Goal: Information Seeking & Learning: Check status

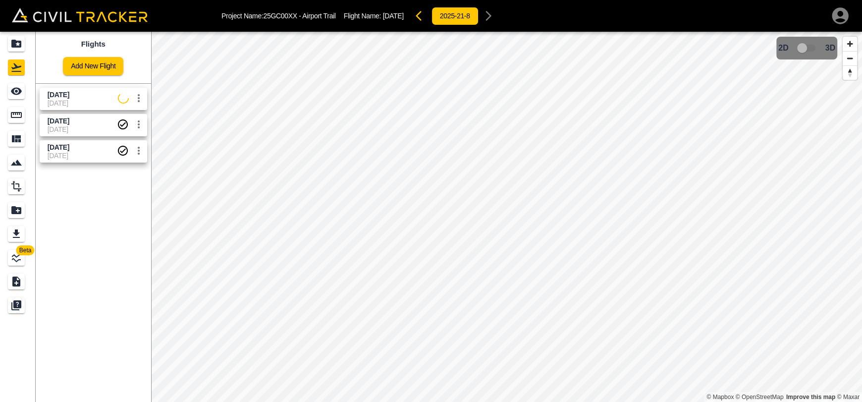
click at [61, 102] on span "[DATE]" at bounding box center [83, 103] width 70 height 8
click at [8, 91] on div "See" at bounding box center [16, 91] width 17 height 16
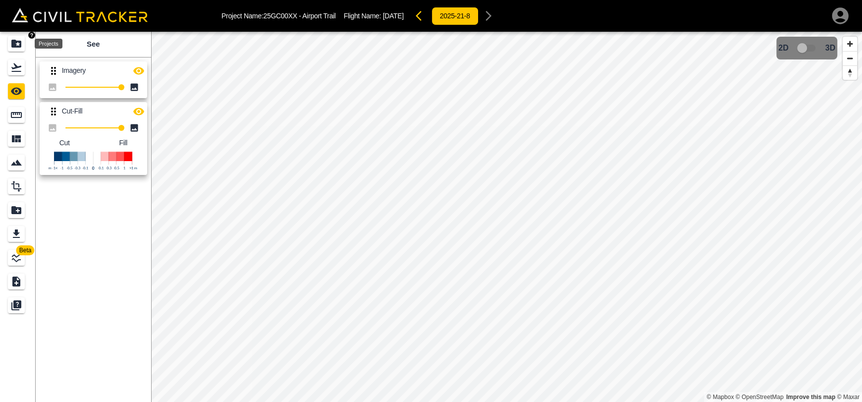
click at [12, 35] on link at bounding box center [18, 44] width 36 height 24
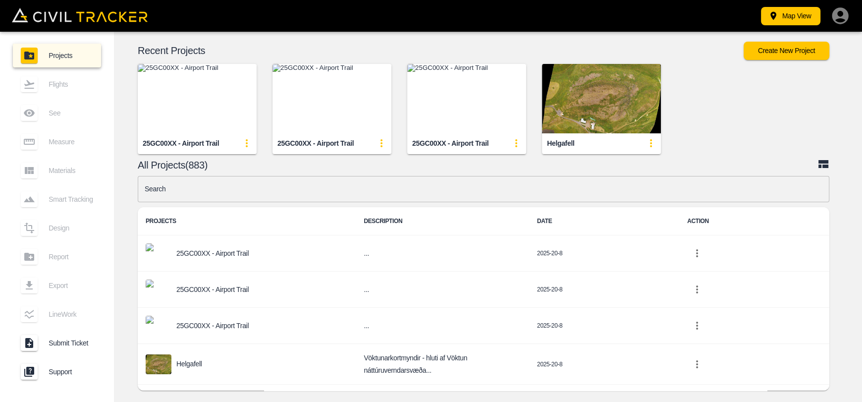
click at [489, 105] on img "button" at bounding box center [466, 98] width 119 height 69
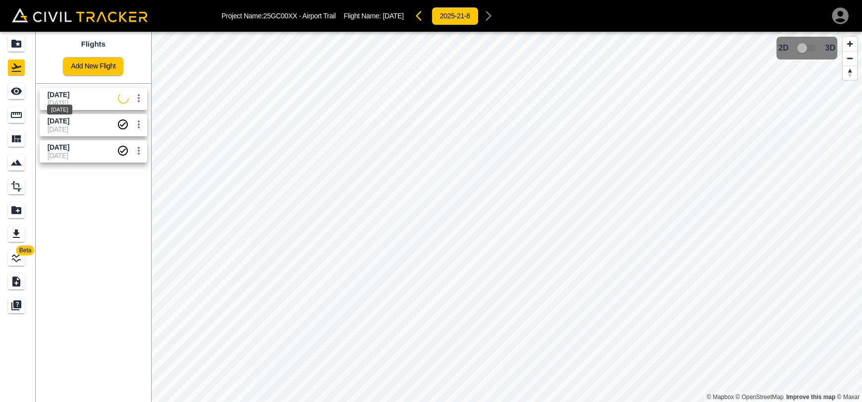
drag, startPoint x: 74, startPoint y: 96, endPoint x: 23, endPoint y: 92, distance: 51.2
click at [69, 96] on span "[DATE]" at bounding box center [59, 95] width 22 height 8
click at [18, 92] on icon "See" at bounding box center [16, 91] width 12 height 12
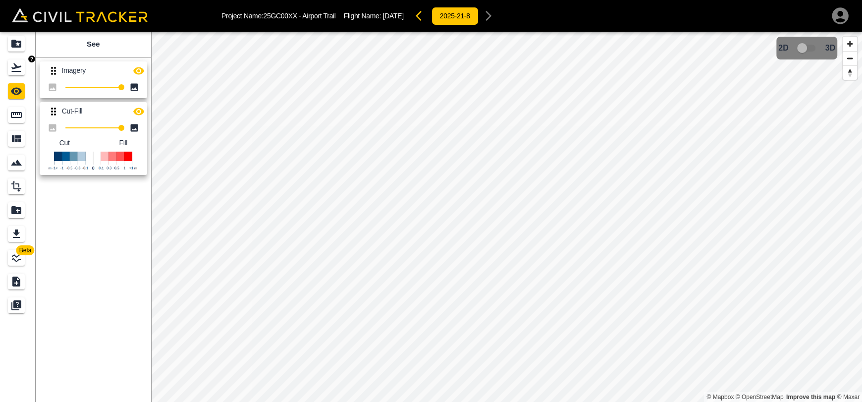
click at [20, 71] on icon "Flights" at bounding box center [16, 67] width 10 height 8
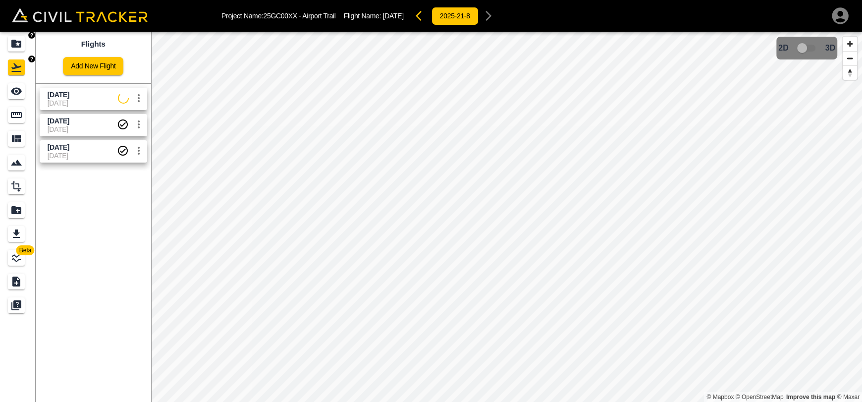
click at [19, 40] on icon "Projects" at bounding box center [16, 44] width 12 height 12
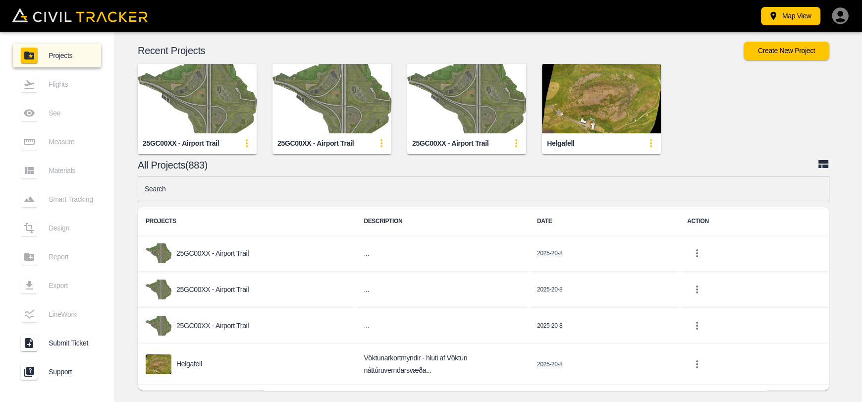
click at [253, 91] on img "button" at bounding box center [197, 98] width 119 height 69
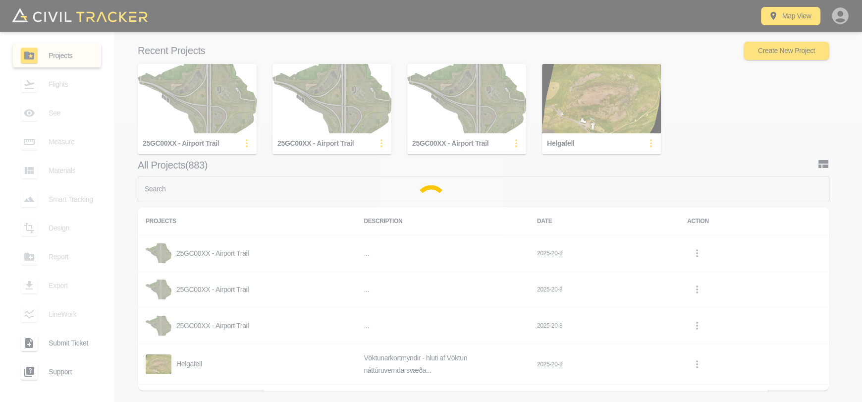
click at [294, 92] on div at bounding box center [431, 201] width 862 height 402
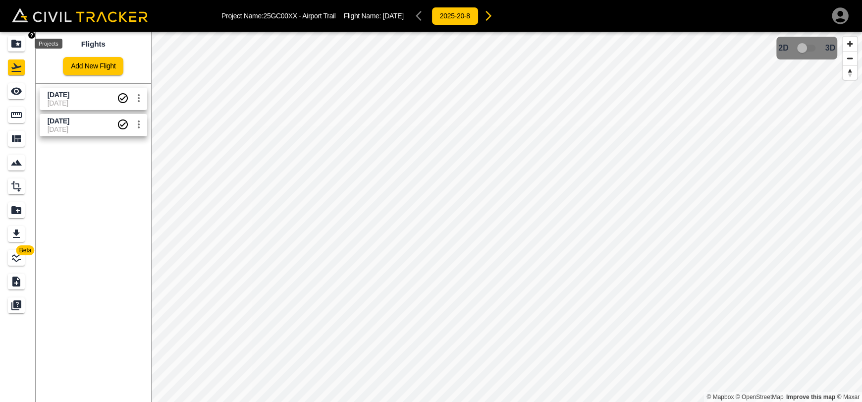
click at [17, 45] on icon "Projects" at bounding box center [16, 44] width 12 height 12
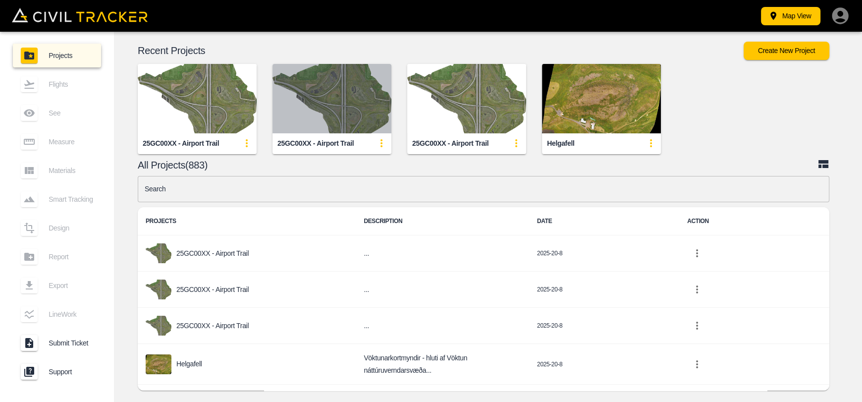
click at [346, 94] on img "button" at bounding box center [331, 98] width 119 height 69
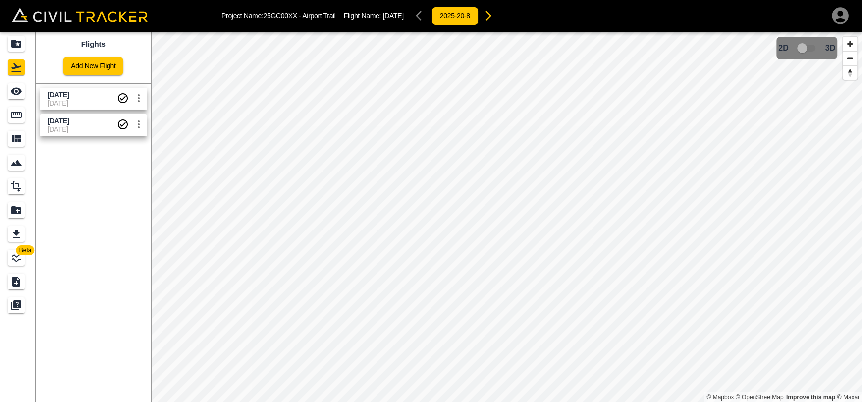
click at [86, 97] on span "[DATE]" at bounding box center [82, 94] width 69 height 9
click at [69, 117] on span "[DATE]" at bounding box center [59, 121] width 22 height 8
click at [804, 52] on span "3D model not uploaded yet" at bounding box center [806, 48] width 29 height 19
